Goal: Information Seeking & Learning: Learn about a topic

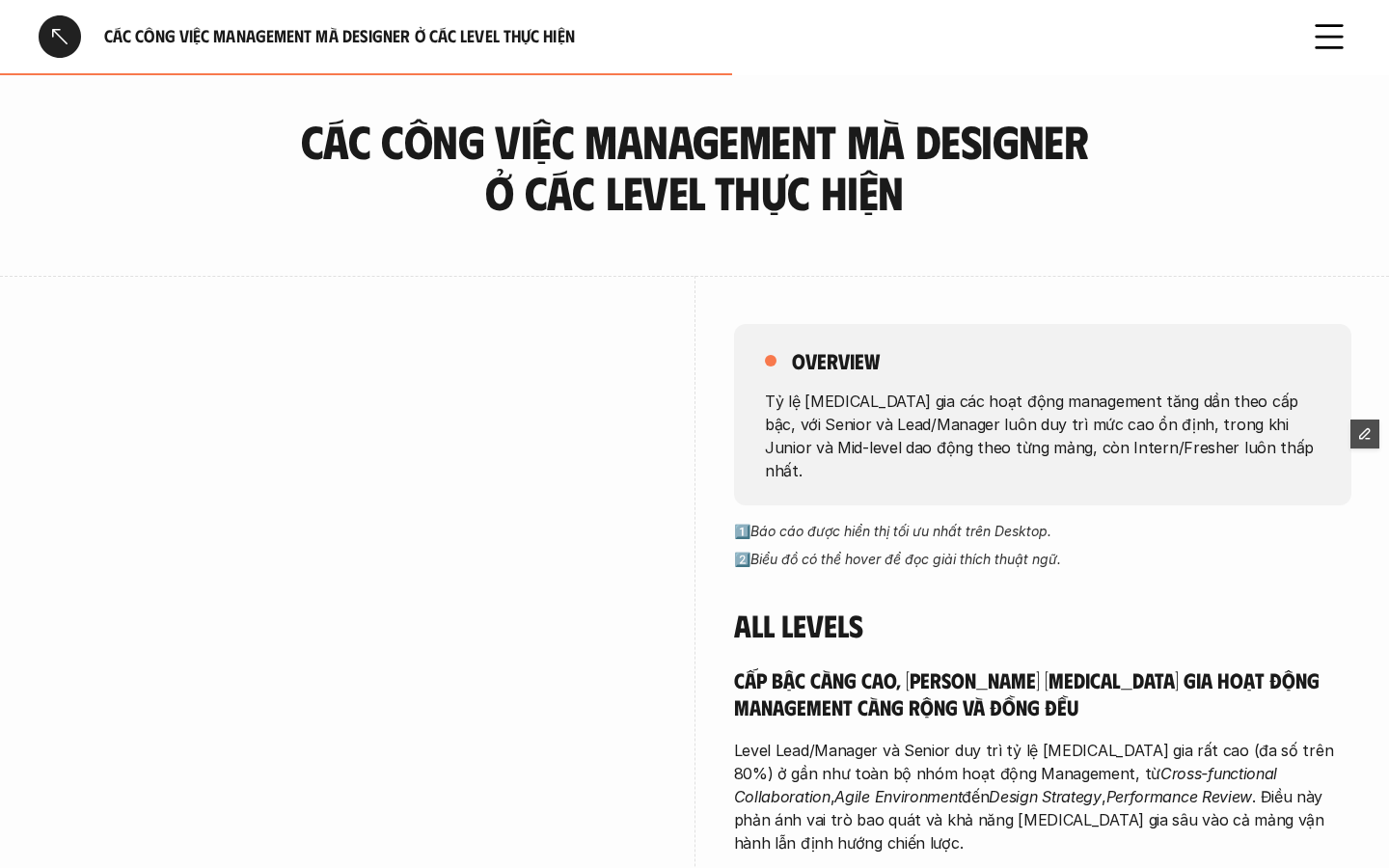
scroll to position [2011, 0]
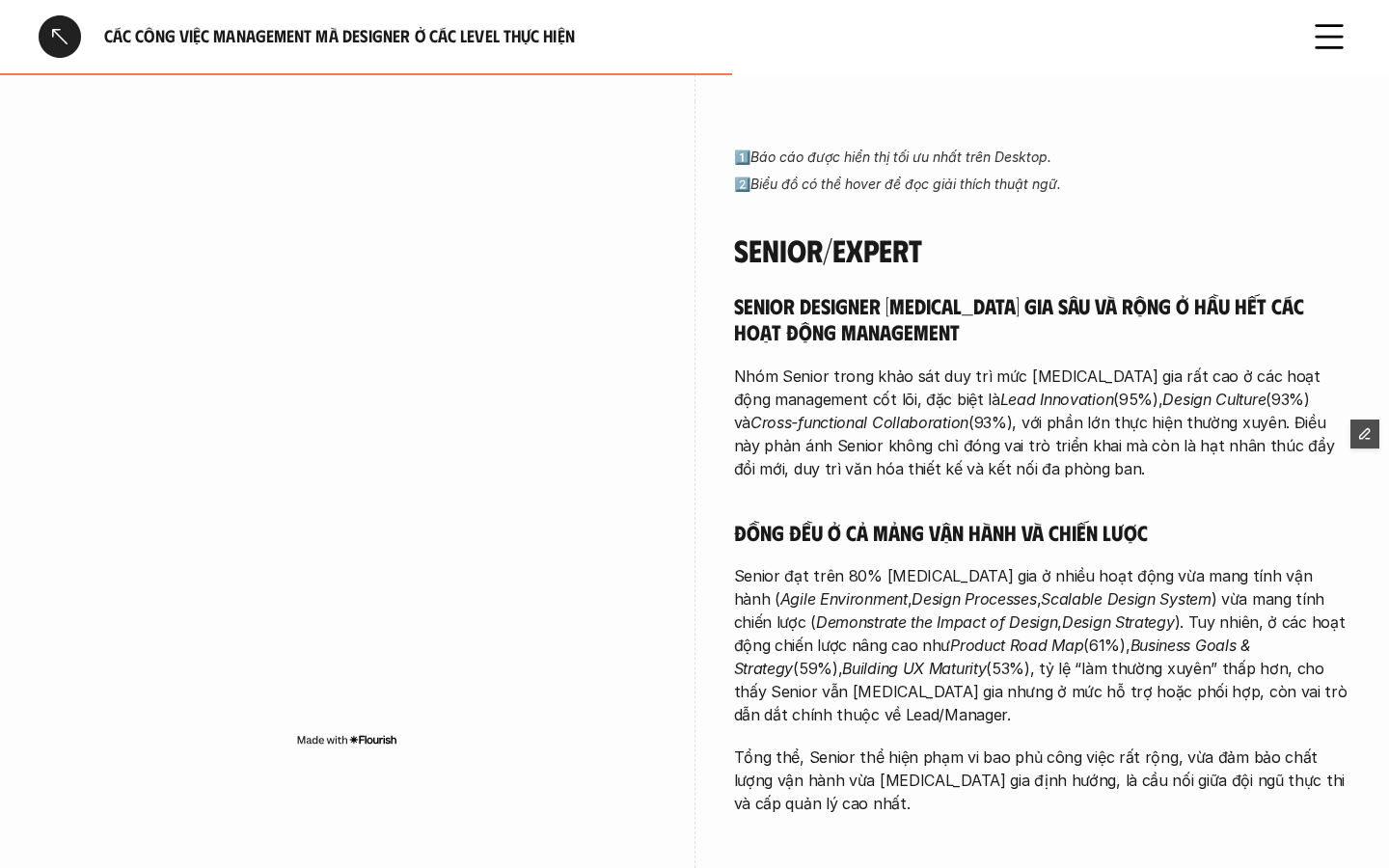
click at [55, 25] on div at bounding box center [59, 36] width 42 height 42
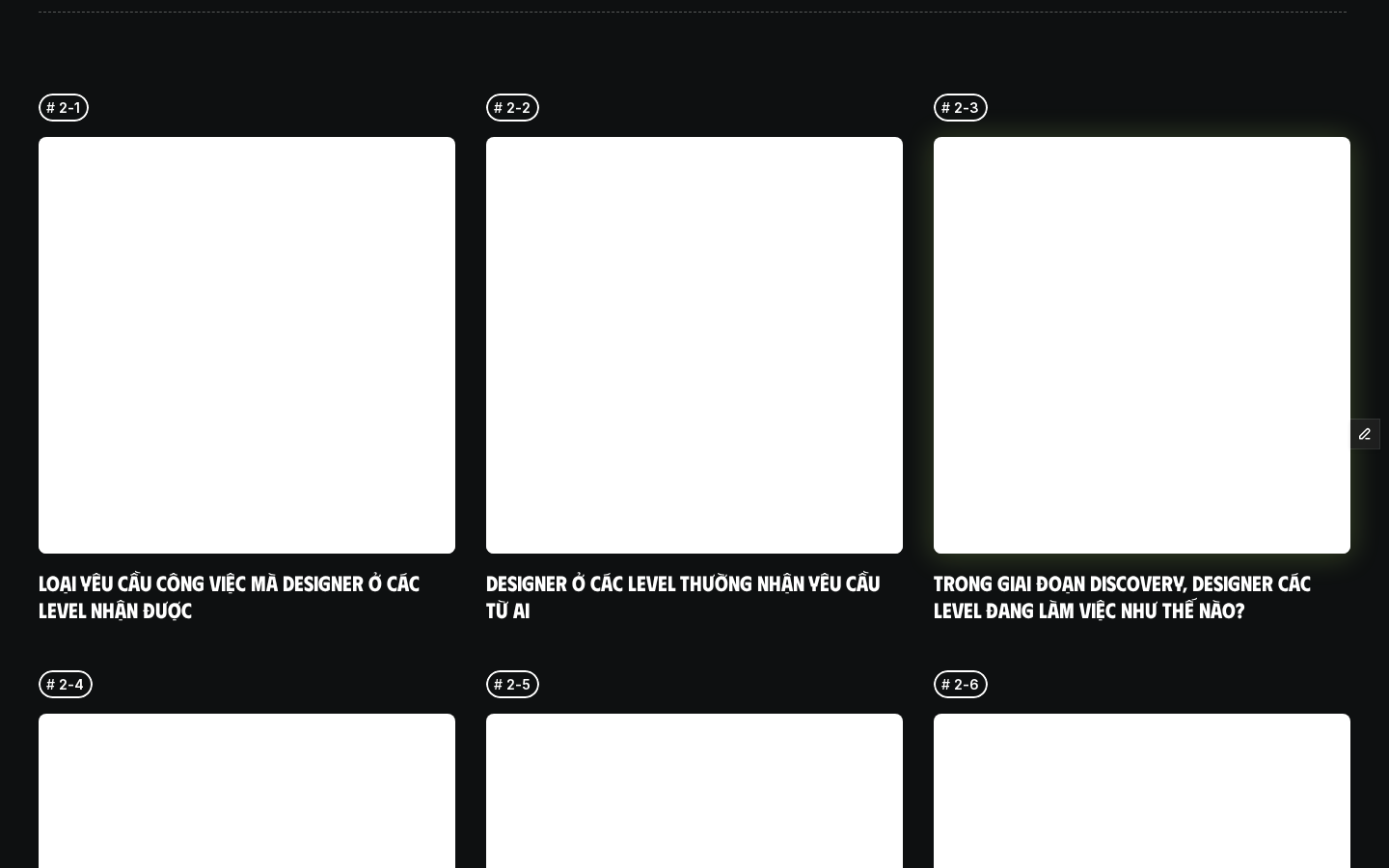
scroll to position [5623, 0]
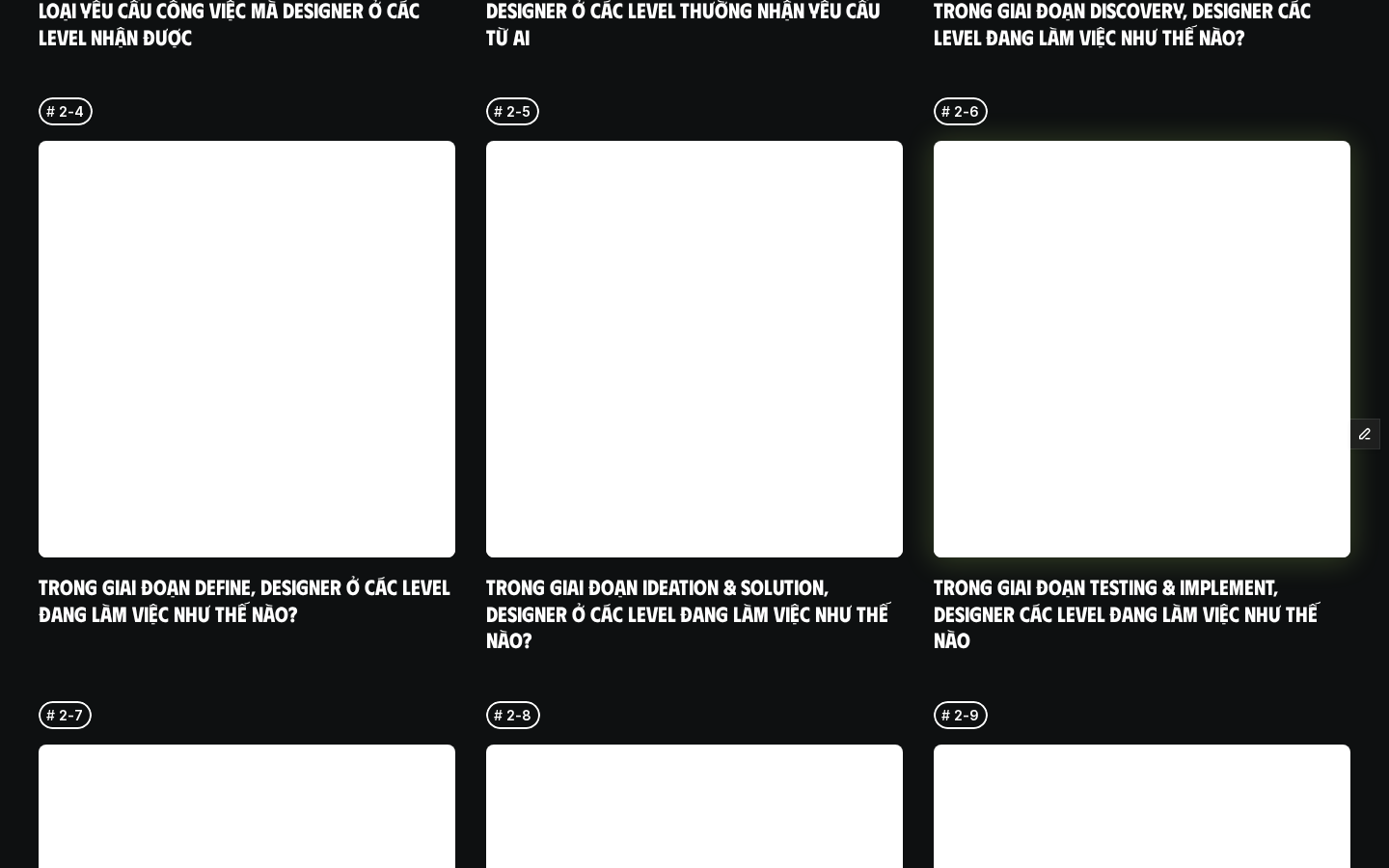
click at [1079, 332] on link at bounding box center [1142, 349] width 416 height 416
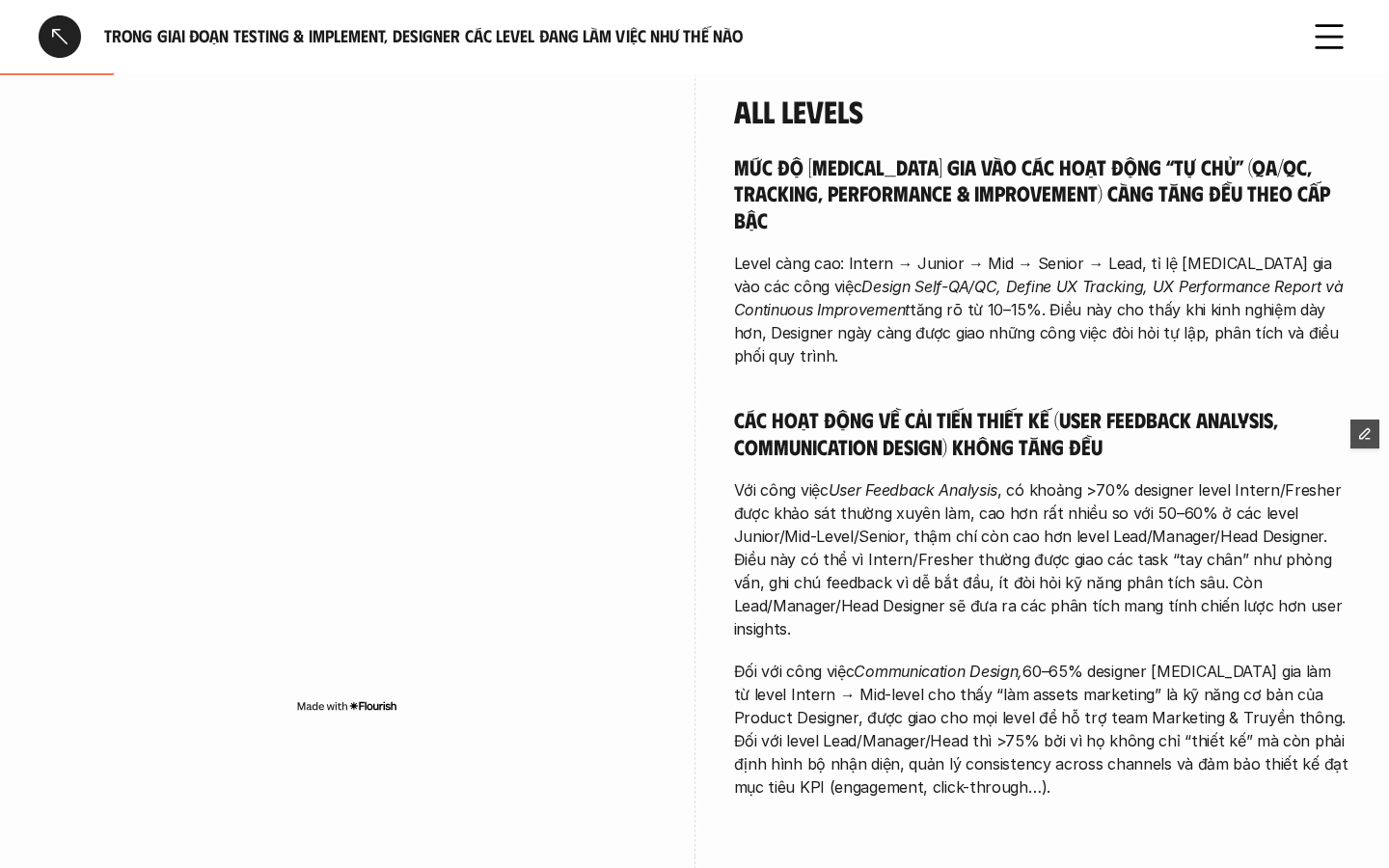
scroll to position [520, 0]
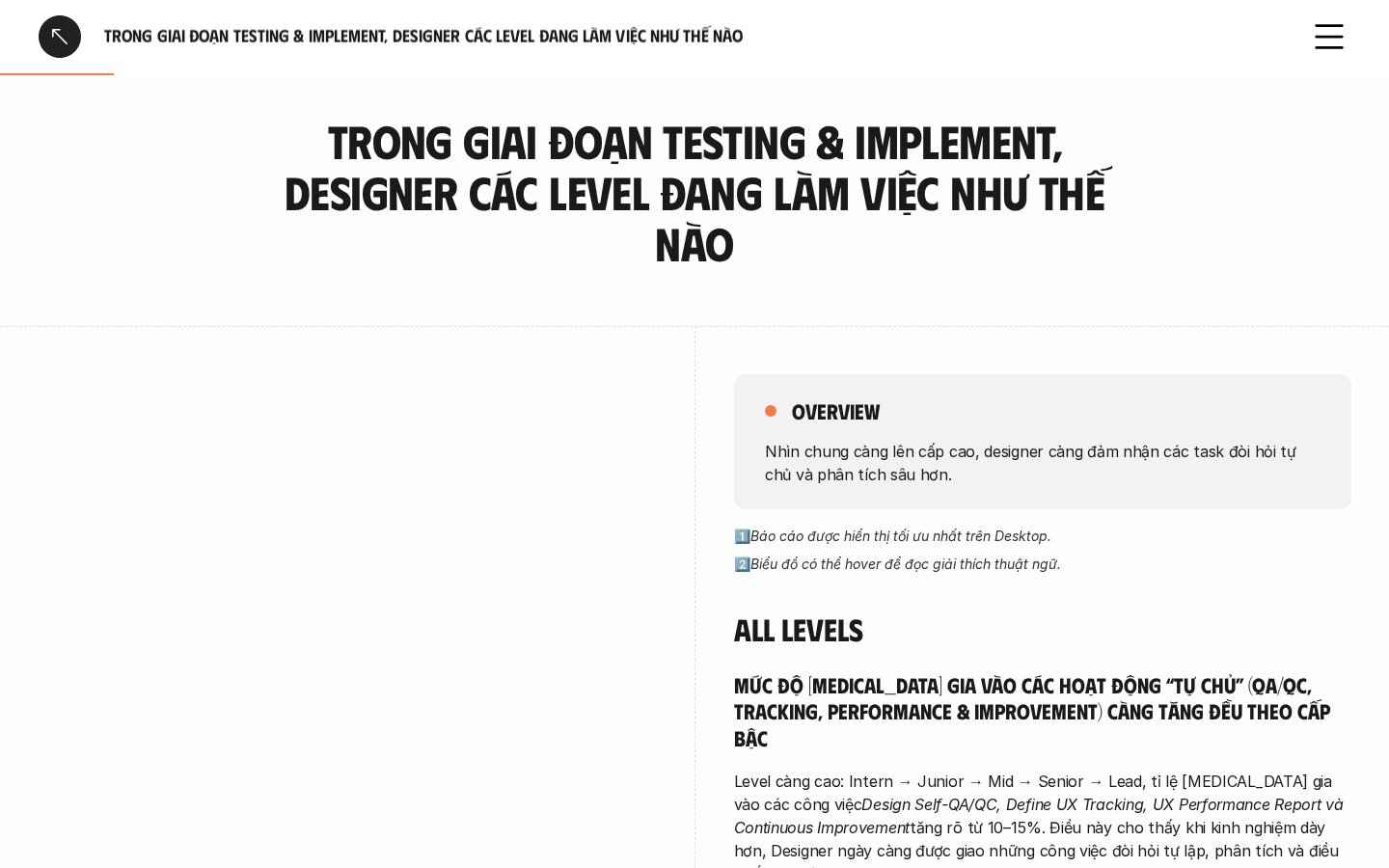
scroll to position [520, 0]
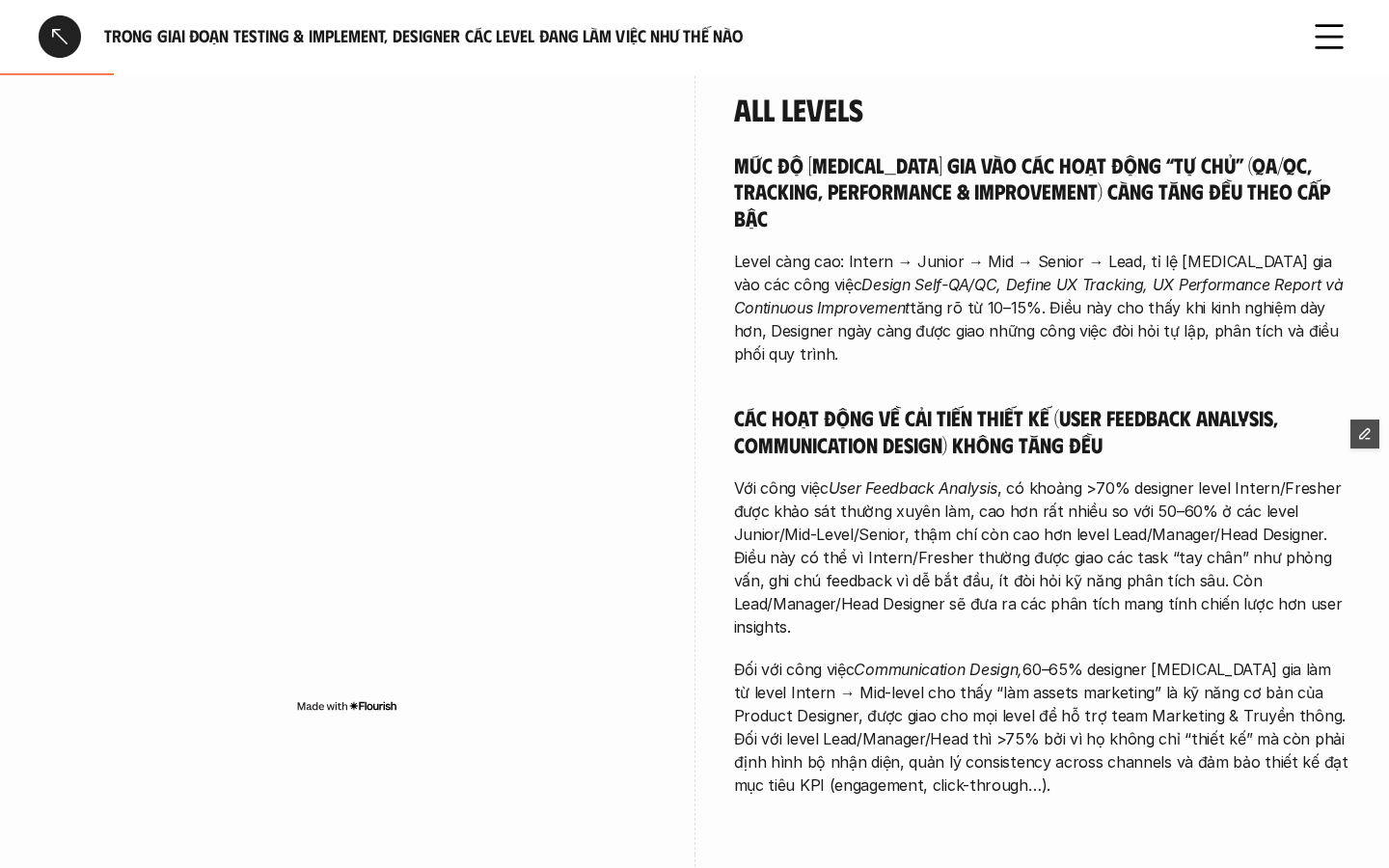
click at [58, 38] on div at bounding box center [59, 36] width 42 height 42
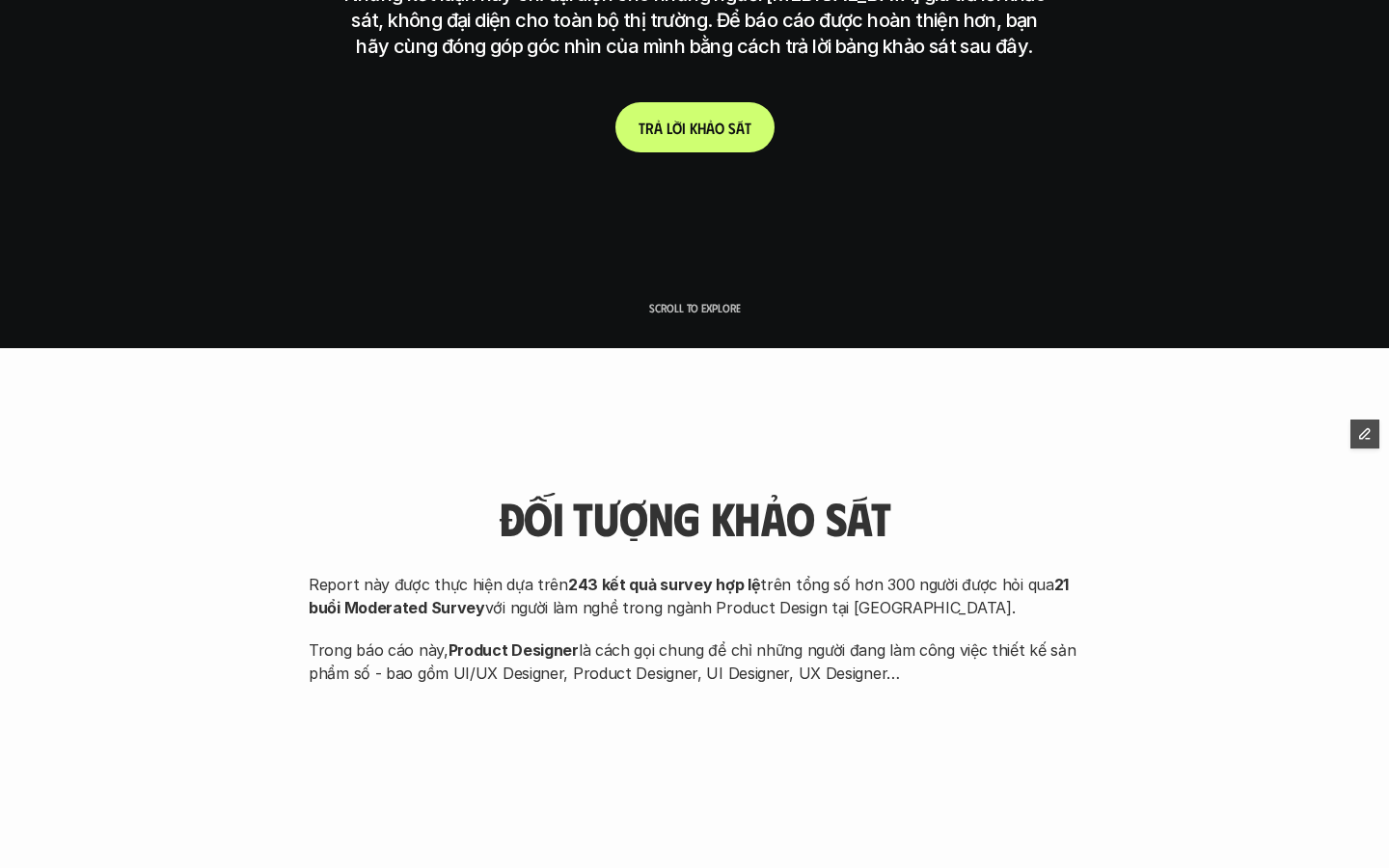
scroll to position [4962, 0]
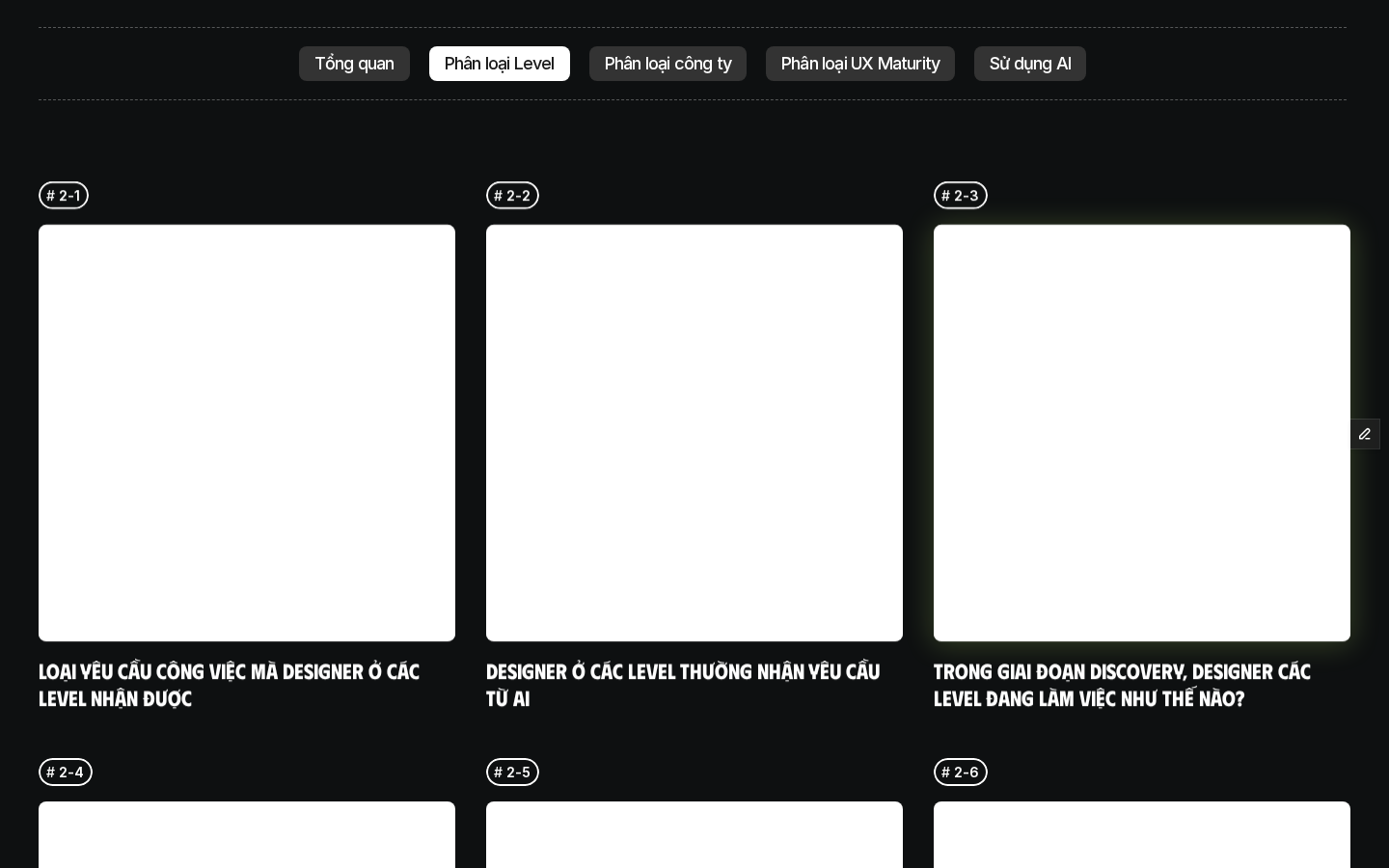
click at [1053, 425] on link at bounding box center [1142, 433] width 416 height 416
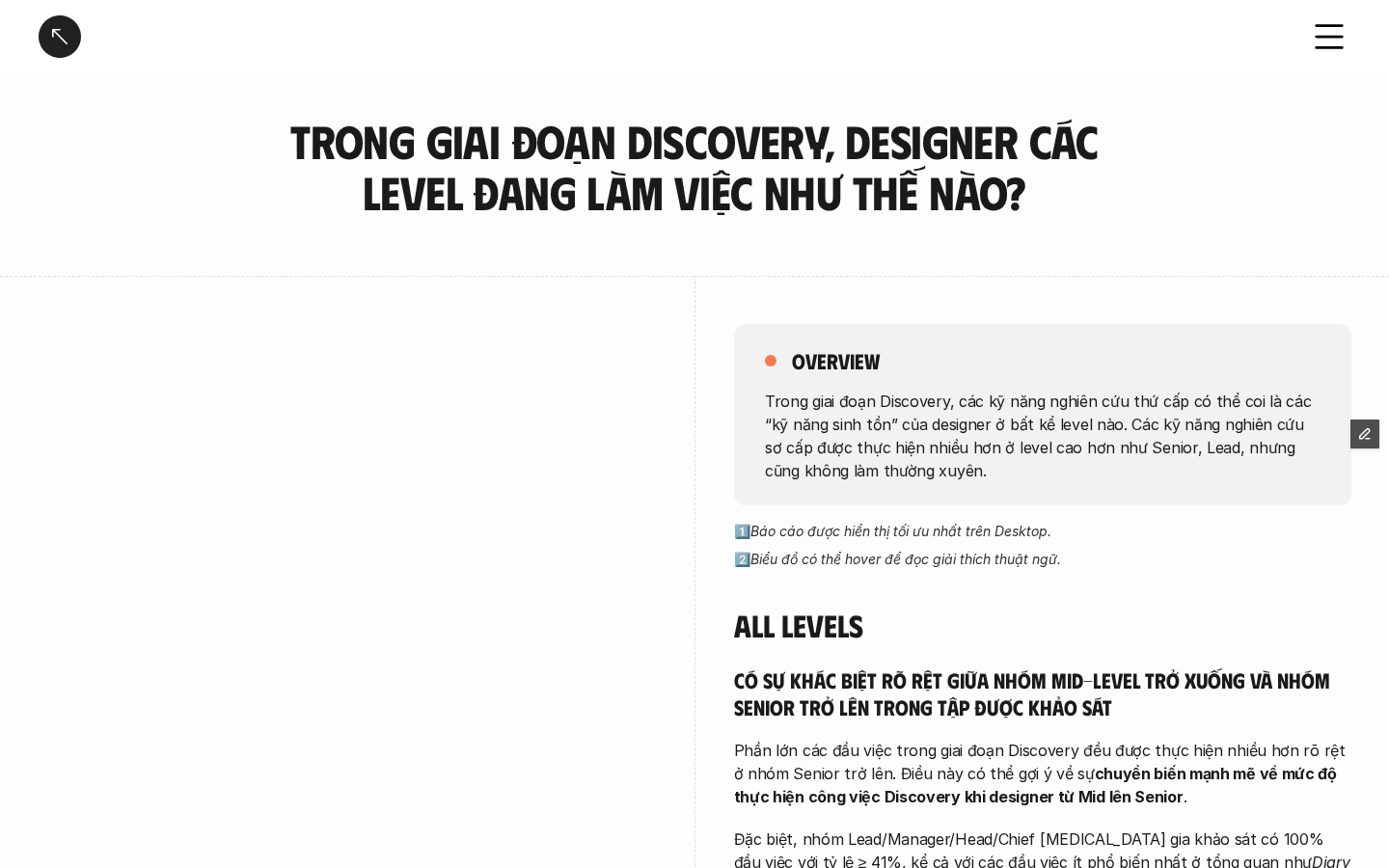
click at [57, 39] on div at bounding box center [59, 36] width 42 height 42
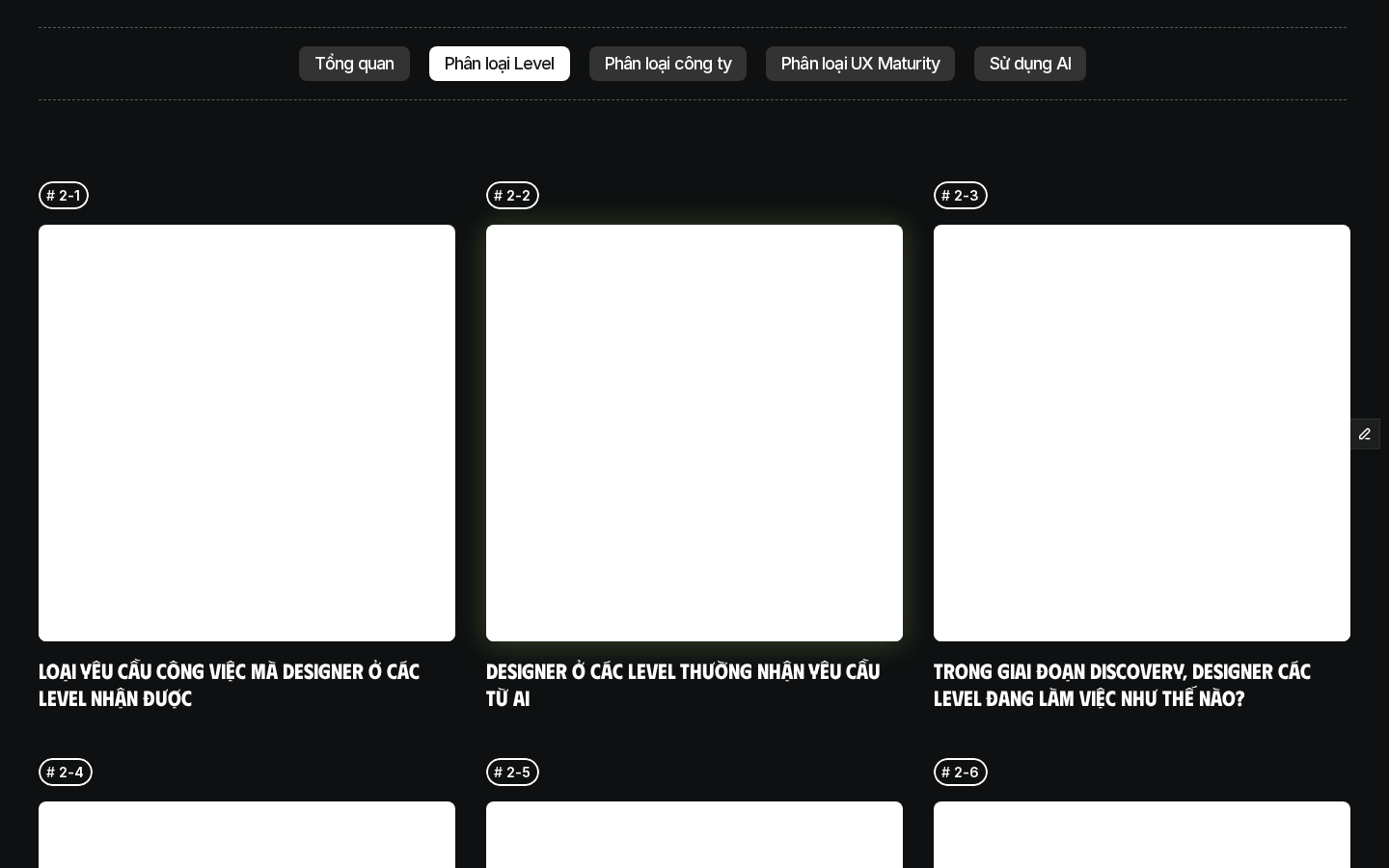
click at [725, 430] on link at bounding box center [694, 433] width 416 height 416
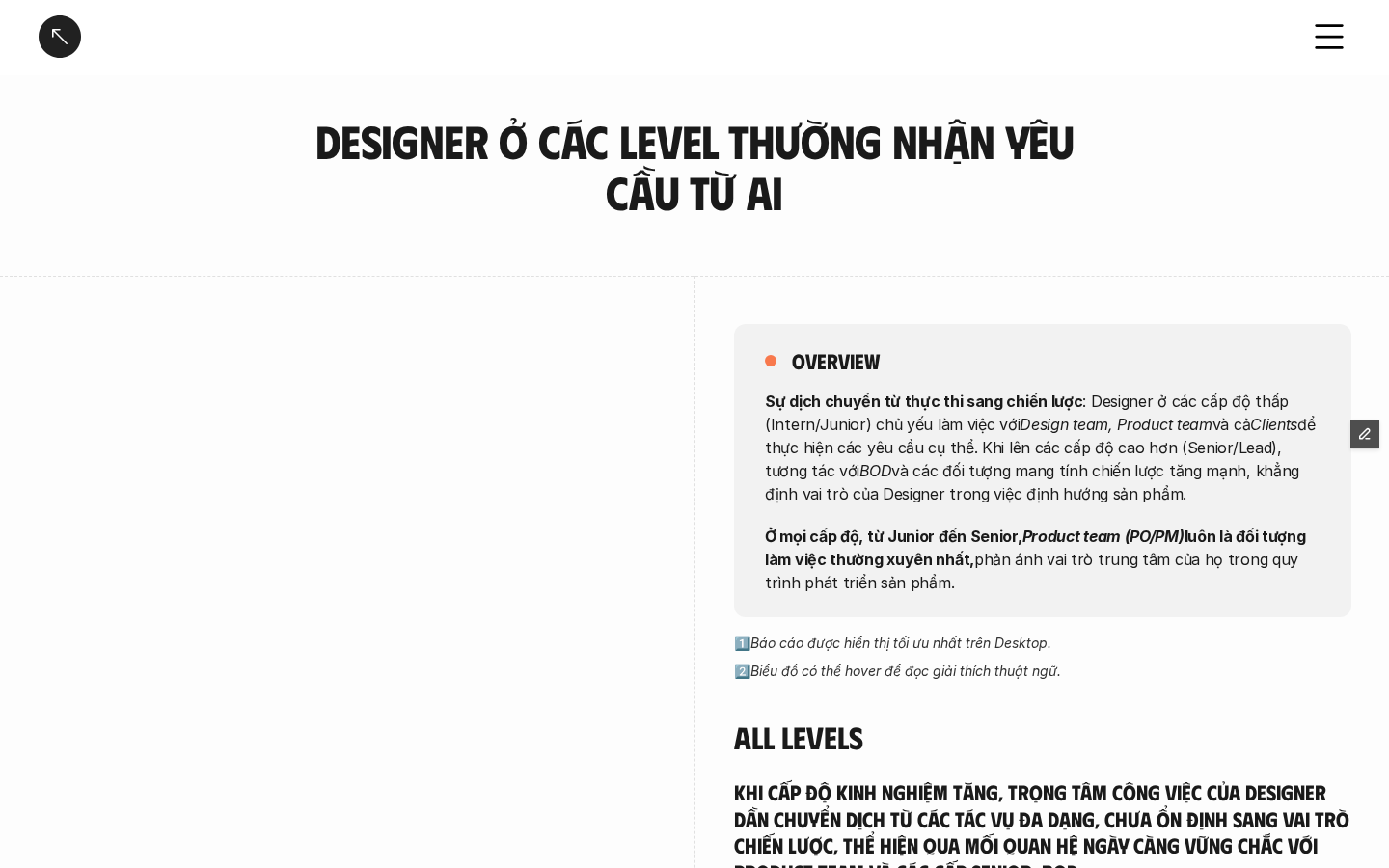
click at [60, 38] on div at bounding box center [59, 36] width 42 height 42
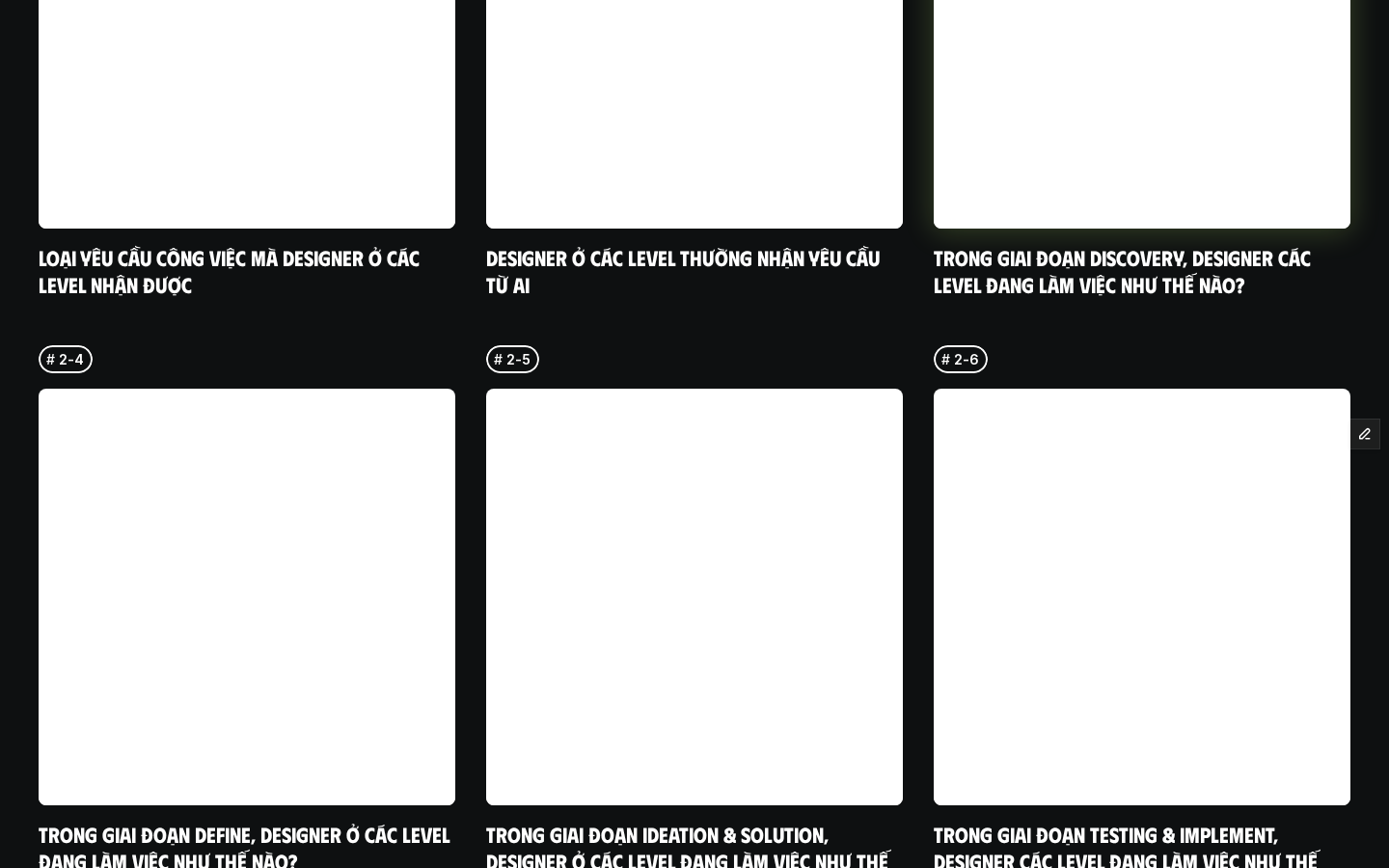
scroll to position [5616, 0]
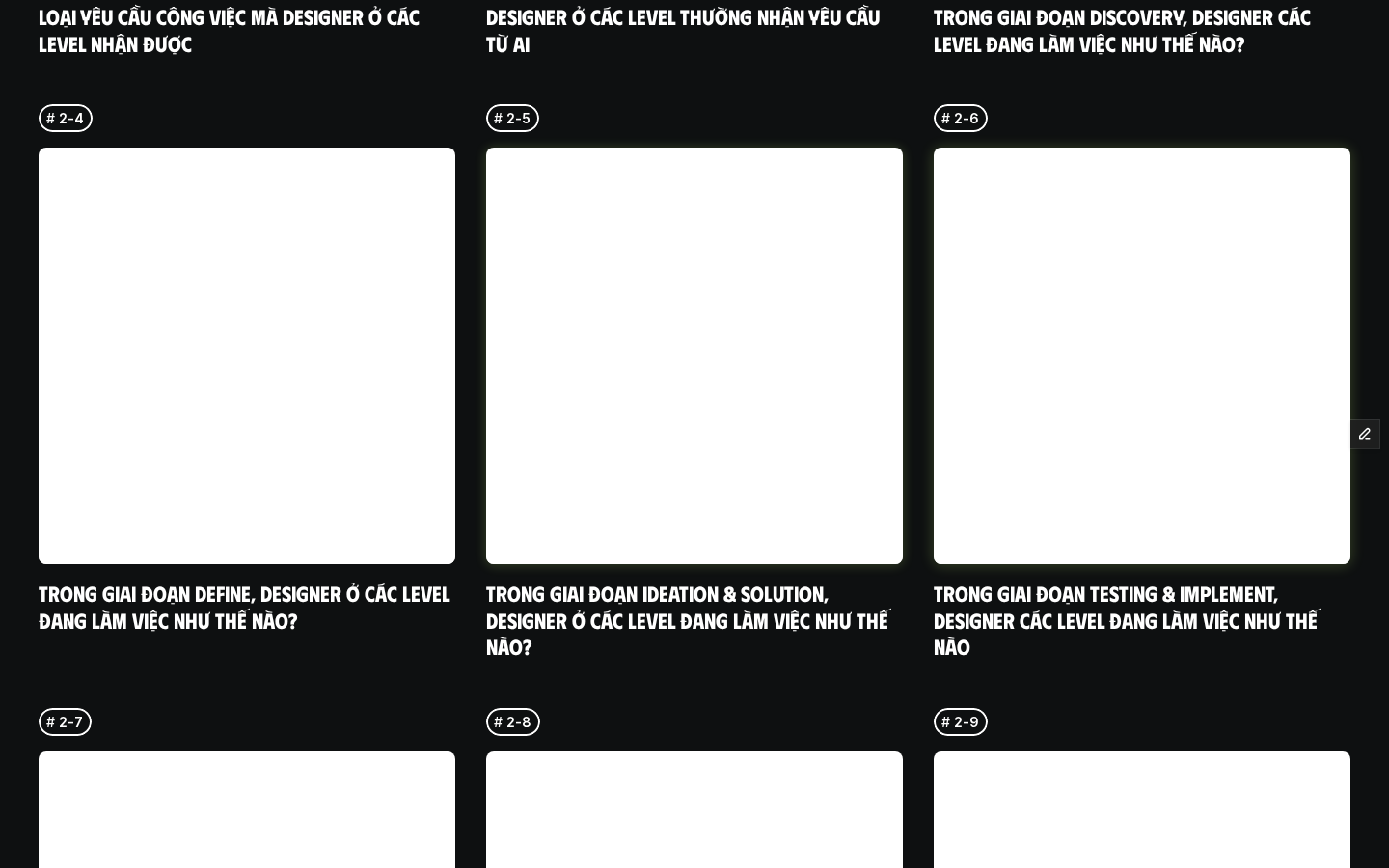
click at [1123, 306] on link at bounding box center [1142, 356] width 416 height 416
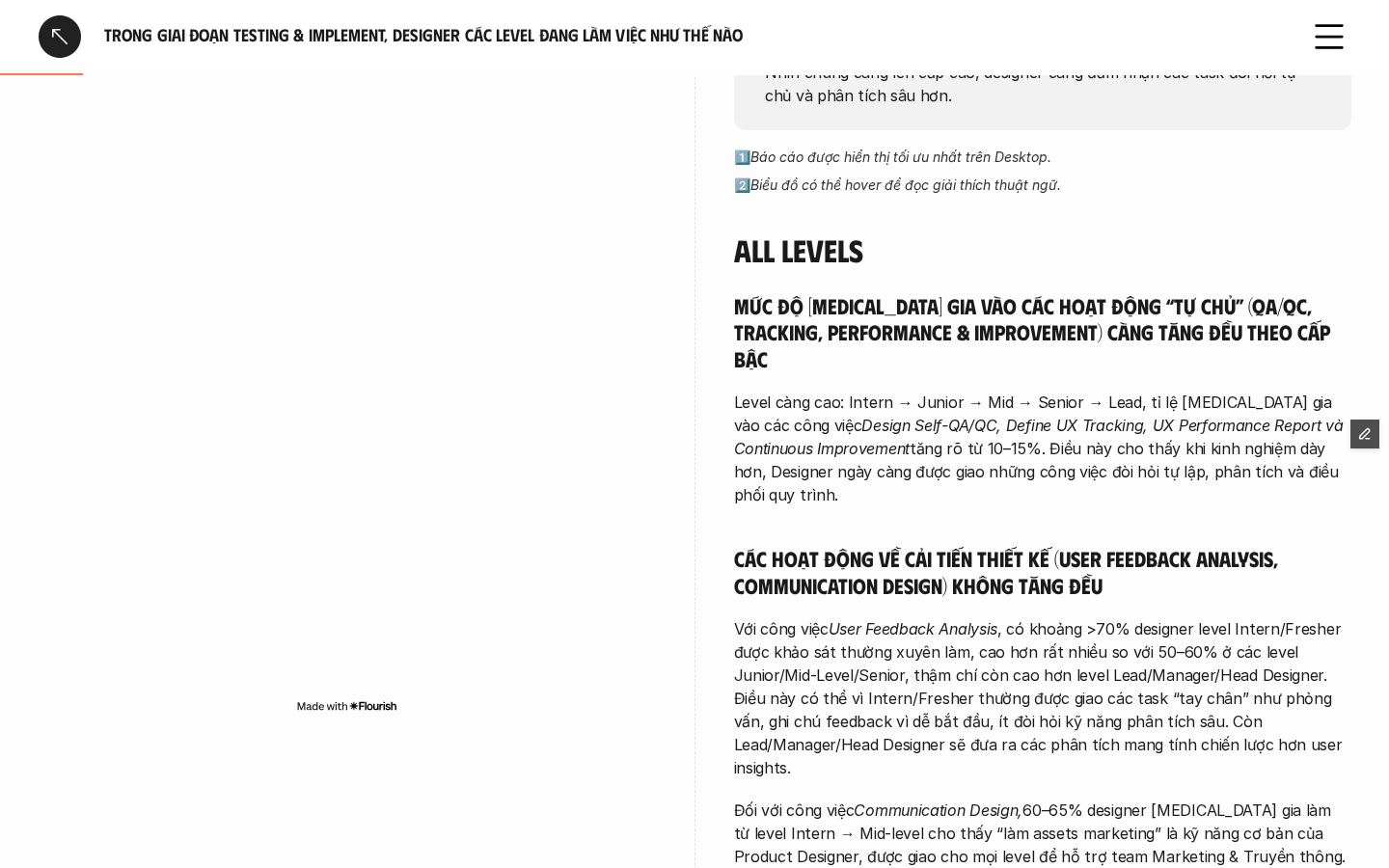
scroll to position [434, 0]
